Goal: Navigation & Orientation: Find specific page/section

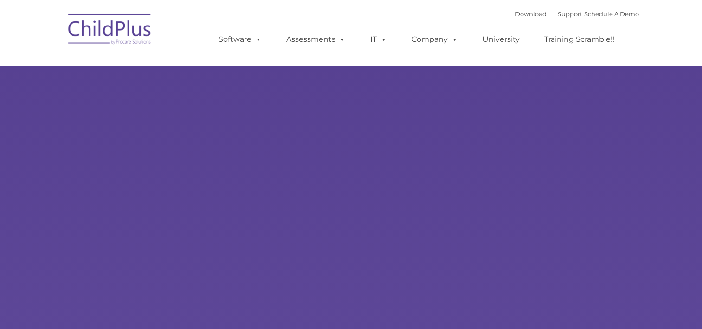
select select "MEDIUM"
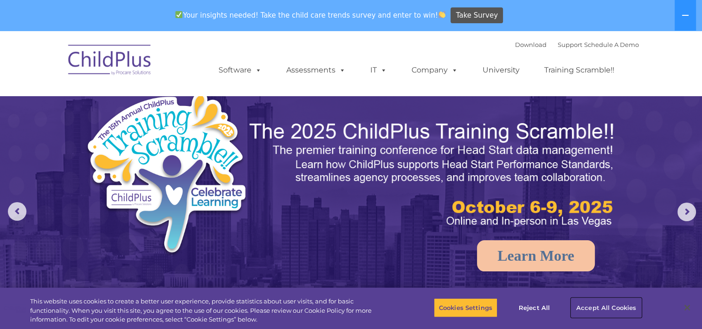
click at [609, 301] on button "Accept All Cookies" at bounding box center [607, 307] width 70 height 19
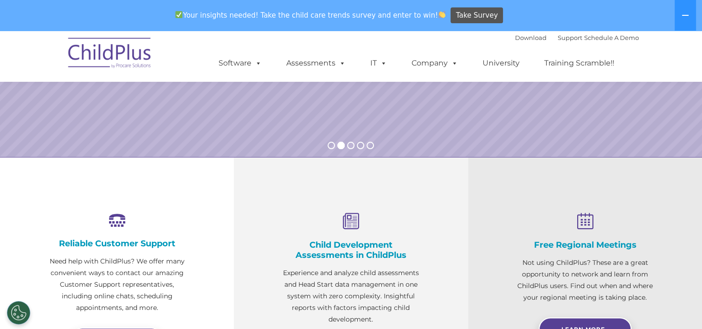
scroll to position [189, 0]
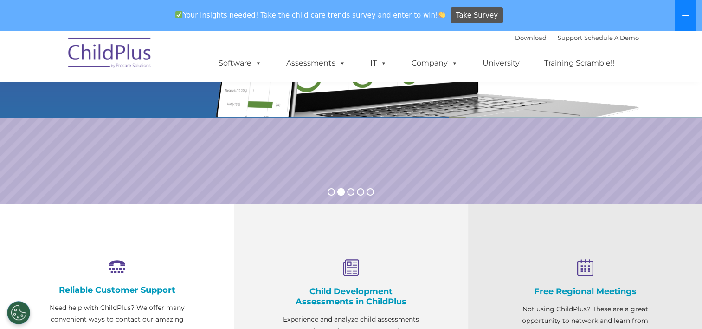
click at [689, 15] on button at bounding box center [685, 15] width 21 height 31
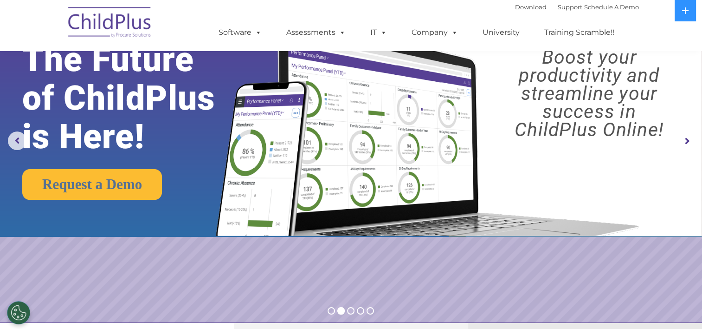
scroll to position [0, 0]
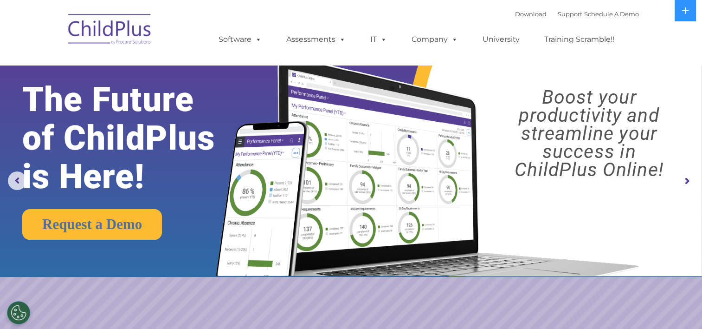
click at [128, 33] on img at bounding box center [110, 30] width 93 height 46
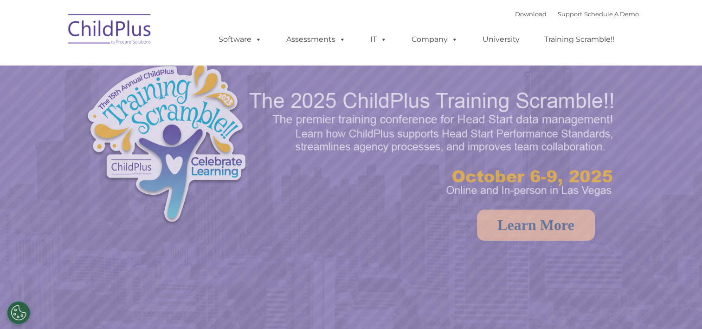
select select "MEDIUM"
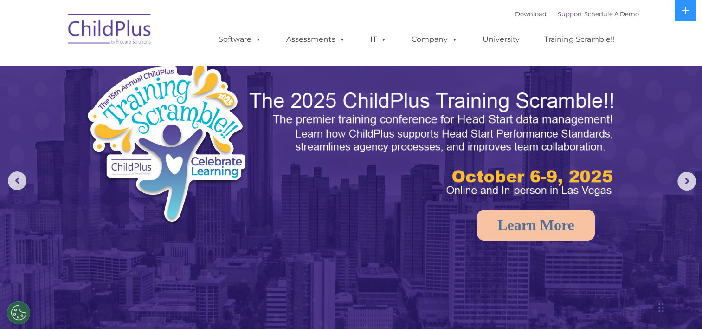
click at [558, 16] on link "Support" at bounding box center [570, 13] width 25 height 7
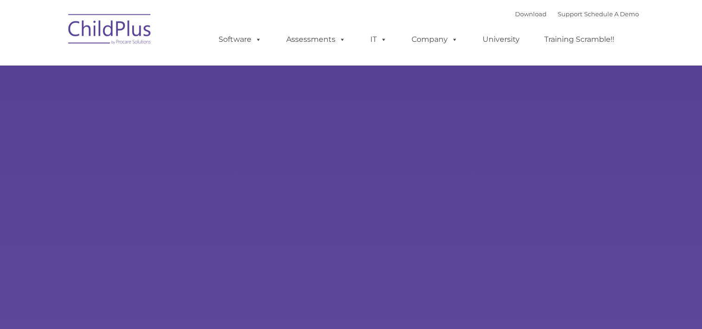
type input ""
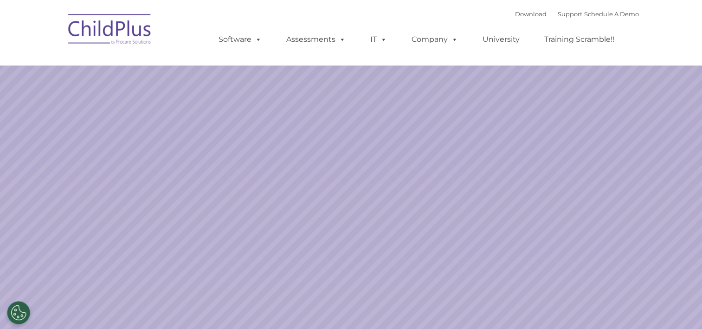
select select "MEDIUM"
